Goal: Entertainment & Leisure: Consume media (video, audio)

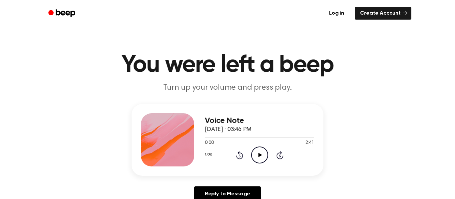
click at [259, 147] on circle at bounding box center [259, 155] width 16 height 16
click at [240, 155] on icon "Rewind 5 seconds" at bounding box center [239, 155] width 7 height 9
click at [241, 155] on icon "Rewind 5 seconds" at bounding box center [239, 155] width 7 height 9
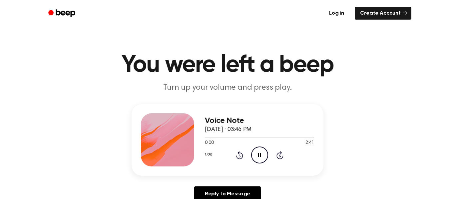
click at [241, 155] on icon "Rewind 5 seconds" at bounding box center [239, 155] width 7 height 9
click at [241, 156] on icon "Rewind 5 seconds" at bounding box center [239, 155] width 7 height 9
click at [259, 151] on icon "Pause Audio" at bounding box center [259, 155] width 17 height 17
click at [259, 151] on icon "Play Audio" at bounding box center [259, 155] width 17 height 17
click at [242, 156] on icon at bounding box center [239, 155] width 7 height 8
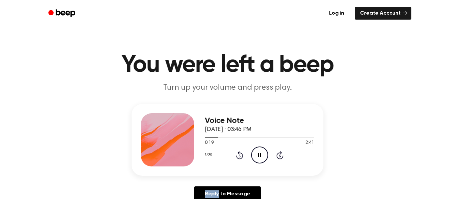
click at [242, 156] on icon at bounding box center [239, 155] width 7 height 8
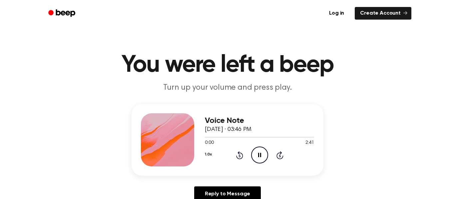
click at [242, 156] on icon at bounding box center [239, 155] width 7 height 8
click at [248, 156] on div "1.0x Rewind 5 seconds Pause Audio Skip 5 seconds" at bounding box center [259, 155] width 109 height 17
click at [256, 156] on icon "Pause Audio" at bounding box center [259, 155] width 17 height 17
click at [239, 153] on icon at bounding box center [239, 155] width 7 height 8
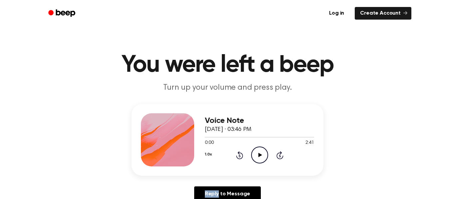
click at [239, 153] on icon at bounding box center [239, 155] width 7 height 8
click at [365, 139] on div "Voice Note October 12, 2025 · 03:46 PM 0:00 2:41 Your browser does not support …" at bounding box center [227, 155] width 439 height 103
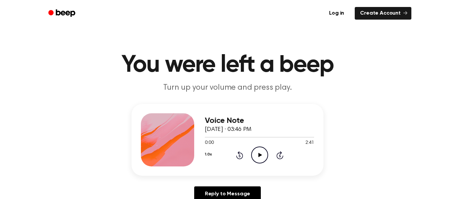
click at [365, 147] on div "Voice Note October 12, 2025 · 03:46 PM 0:00 2:41 Your browser does not support …" at bounding box center [227, 155] width 439 height 103
click at [256, 152] on icon "Play Audio" at bounding box center [259, 155] width 17 height 17
click at [256, 152] on icon "Pause Audio" at bounding box center [259, 155] width 17 height 17
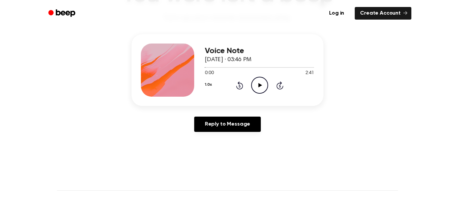
scroll to position [71, 0]
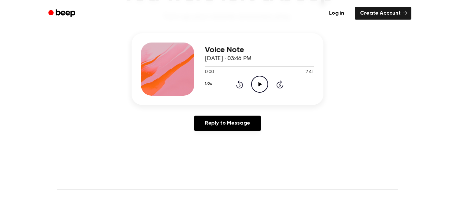
click at [265, 77] on icon "Play Audio" at bounding box center [259, 84] width 17 height 17
click at [254, 82] on icon "Pause Audio" at bounding box center [259, 84] width 17 height 17
click at [267, 85] on icon "Play Audio" at bounding box center [259, 84] width 17 height 17
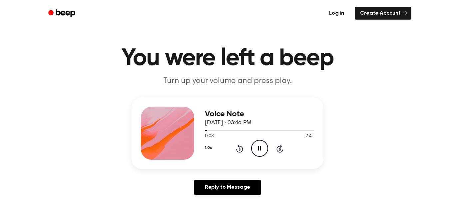
scroll to position [8, 0]
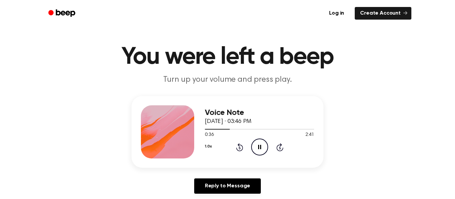
click at [275, 116] on h3 "Voice Note" at bounding box center [259, 113] width 109 height 9
click at [261, 153] on icon "Pause Audio" at bounding box center [259, 147] width 17 height 17
click at [261, 153] on icon "Play Audio" at bounding box center [259, 147] width 17 height 17
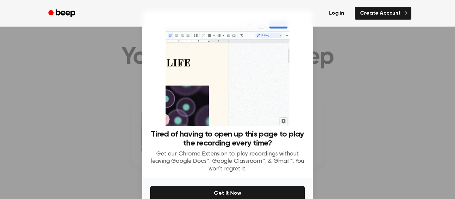
scroll to position [35, 0]
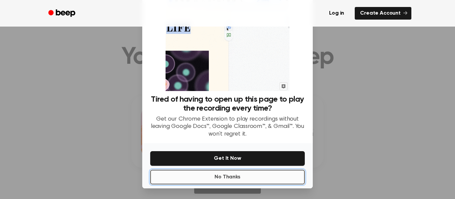
click at [196, 175] on button "No Thanks" at bounding box center [227, 177] width 154 height 15
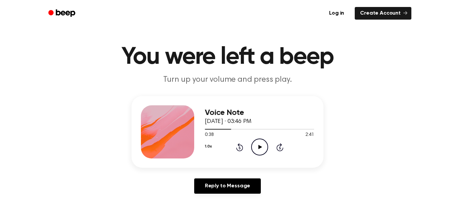
click at [262, 151] on icon "Play Audio" at bounding box center [259, 147] width 17 height 17
click at [263, 145] on icon "Pause Audio" at bounding box center [259, 147] width 17 height 17
click at [237, 144] on icon "Rewind 5 seconds" at bounding box center [239, 147] width 7 height 9
click at [258, 147] on icon at bounding box center [260, 147] width 4 height 4
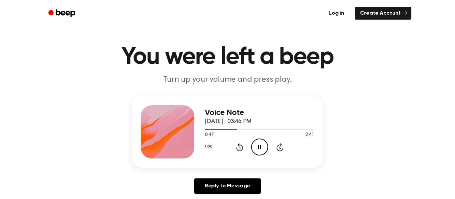
click at [258, 147] on icon at bounding box center [259, 147] width 3 height 4
click at [258, 147] on icon at bounding box center [260, 147] width 4 height 4
click at [258, 147] on icon at bounding box center [259, 147] width 3 height 4
click at [258, 147] on icon at bounding box center [260, 147] width 4 height 4
click at [258, 147] on icon at bounding box center [259, 147] width 3 height 4
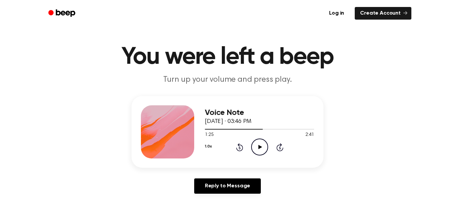
click at [258, 147] on icon at bounding box center [260, 147] width 4 height 4
click at [258, 147] on icon at bounding box center [259, 147] width 3 height 4
click at [258, 147] on icon at bounding box center [260, 147] width 4 height 4
click at [258, 147] on icon at bounding box center [259, 147] width 3 height 4
click at [258, 148] on icon at bounding box center [260, 147] width 4 height 4
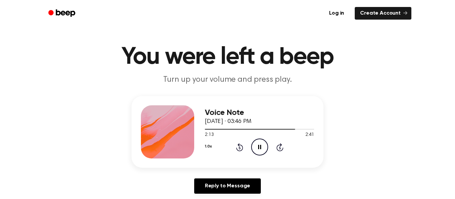
click at [258, 150] on icon "Pause Audio" at bounding box center [259, 147] width 17 height 17
